Goal: Navigation & Orientation: Go to known website

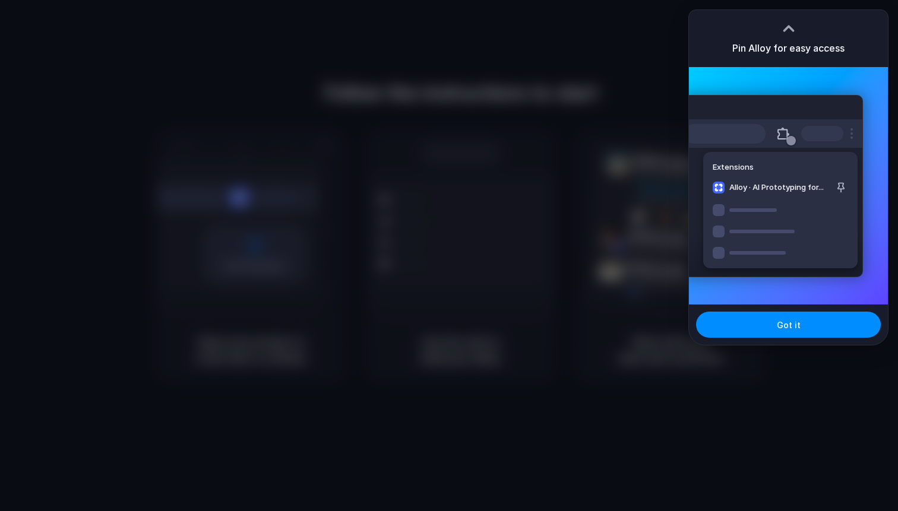
click at [531, 229] on div at bounding box center [449, 255] width 898 height 511
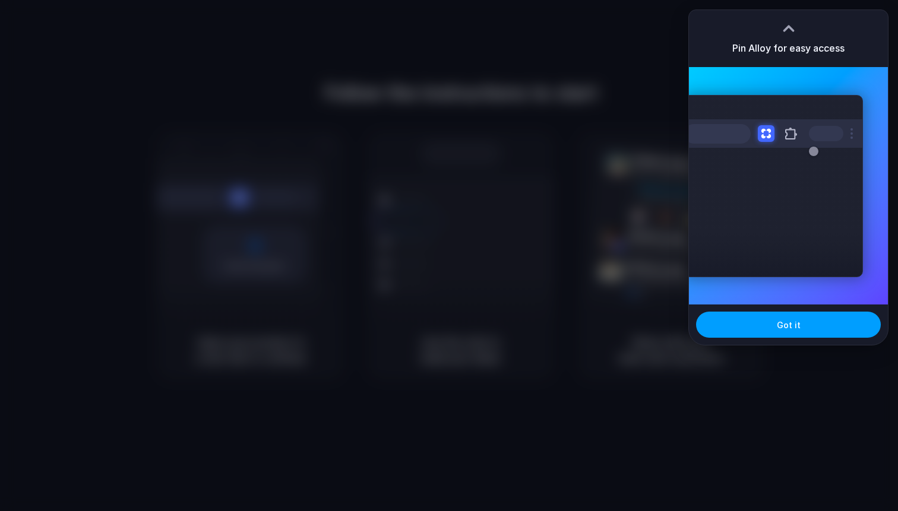
click at [737, 328] on button "Got it" at bounding box center [788, 325] width 185 height 26
